Goal: Task Accomplishment & Management: Use online tool/utility

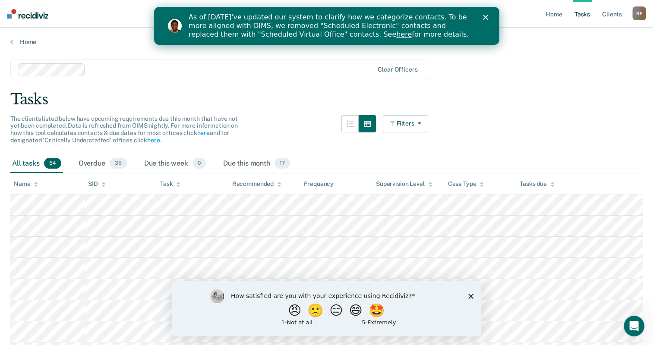
click at [488, 21] on div "As of [DATE]'ve updated our system to clarify how we categorize contacts. To be…" at bounding box center [326, 25] width 345 height 31
click at [469, 297] on icon "Close survey" at bounding box center [470, 296] width 5 height 5
